Goal: Information Seeking & Learning: Learn about a topic

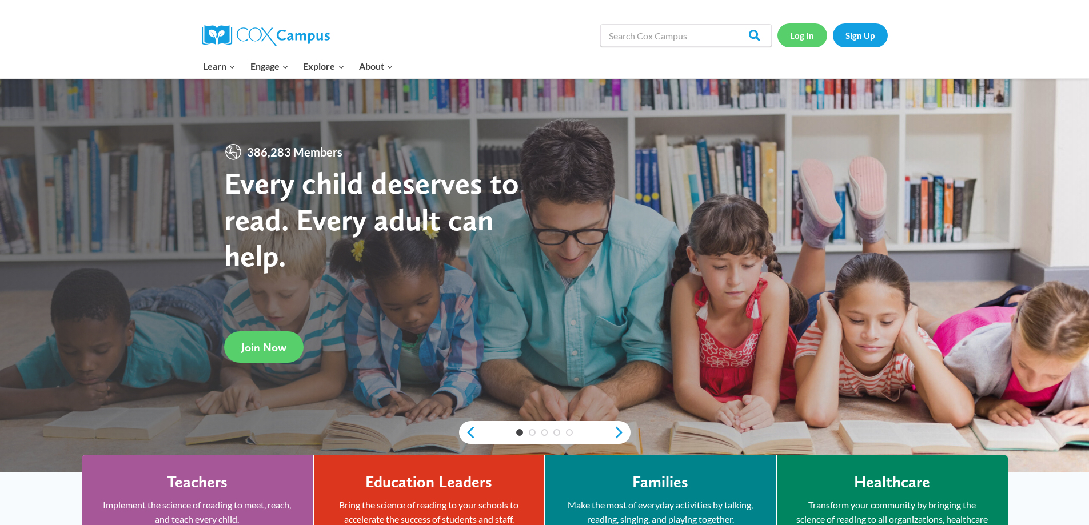
click at [804, 34] on link "Log In" at bounding box center [803, 34] width 50 height 23
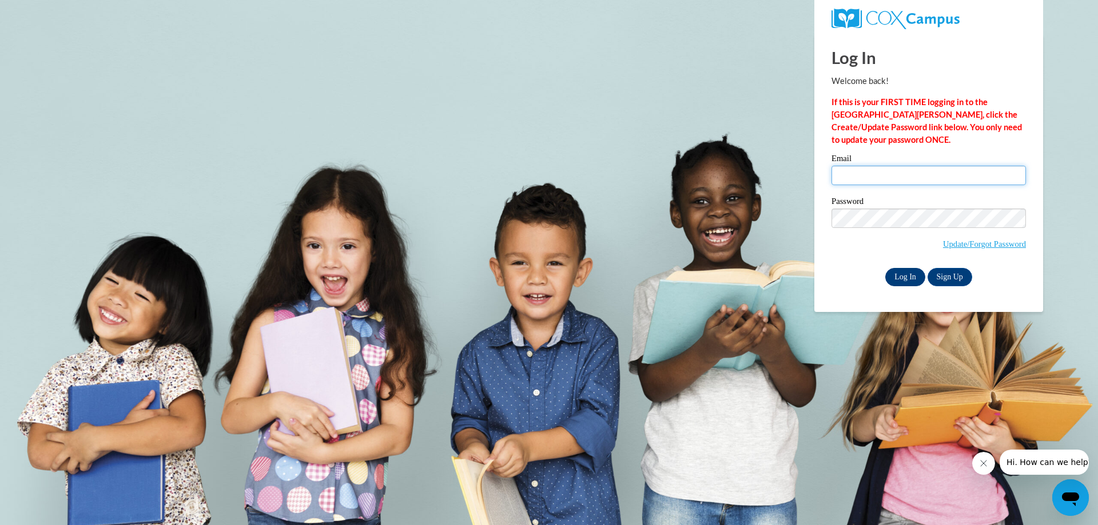
type input "tracy.friedemann@slingerschools.org"
click at [907, 275] on input "Log In" at bounding box center [905, 277] width 40 height 18
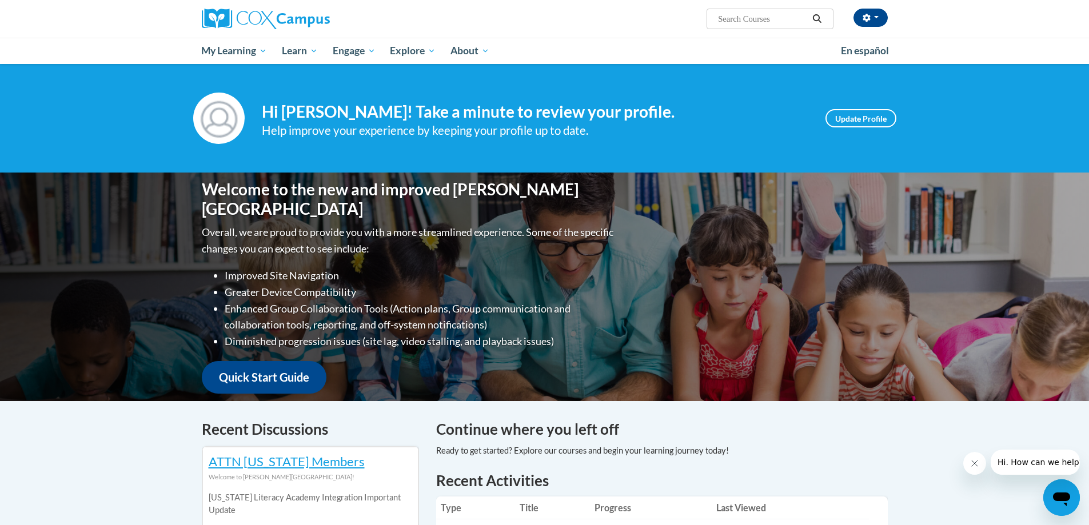
click at [726, 19] on input "Search..." at bounding box center [762, 19] width 91 height 14
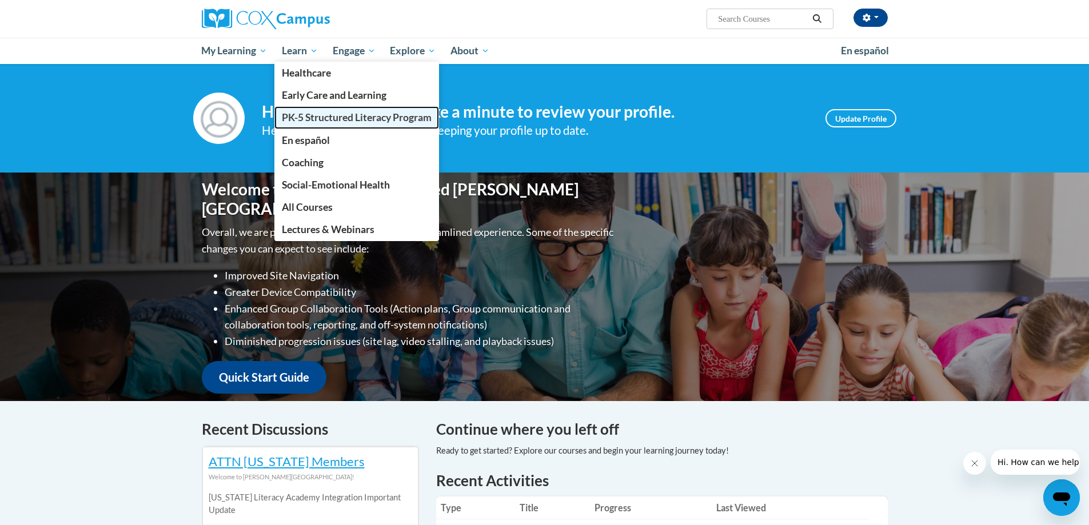
click at [308, 121] on span "PK-5 Structured Literacy Program" at bounding box center [357, 117] width 150 height 12
